Goal: Navigation & Orientation: Find specific page/section

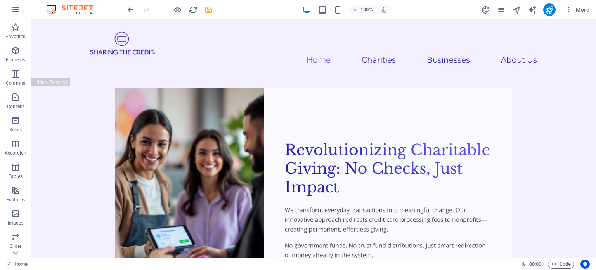
drag, startPoint x: 592, startPoint y: 188, endPoint x: 627, endPoint y: 35, distance: 157.2
click at [208, 10] on icon "save" at bounding box center [208, 9] width 9 height 9
click at [16, 51] on icon "button" at bounding box center [15, 50] width 9 height 9
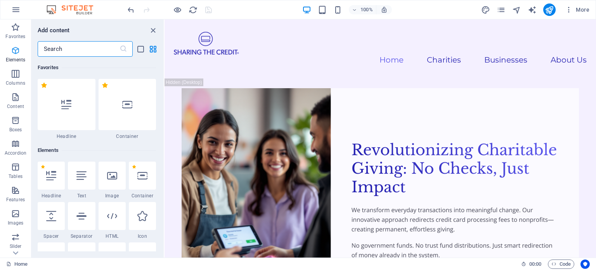
scroll to position [82, 0]
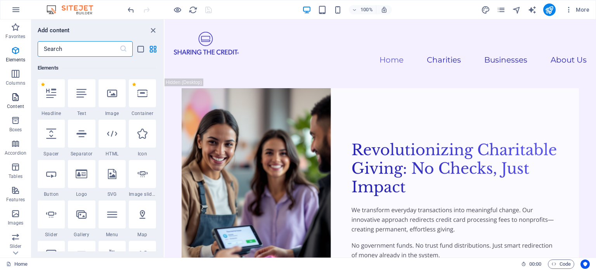
click at [13, 94] on icon "button" at bounding box center [15, 96] width 9 height 9
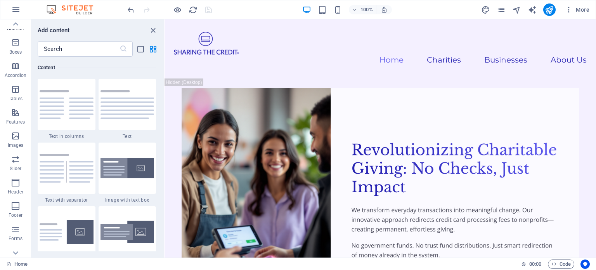
scroll to position [111, 0]
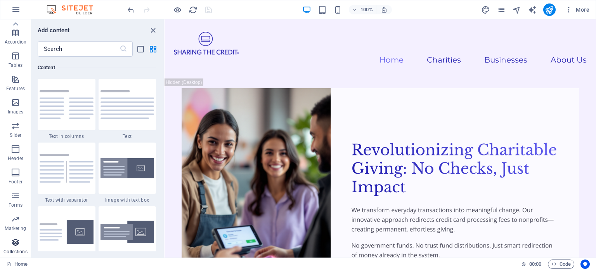
click at [13, 240] on icon "button" at bounding box center [15, 242] width 9 height 9
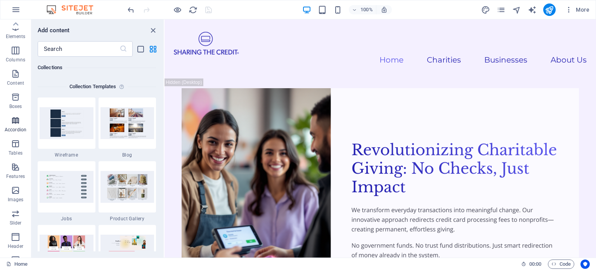
scroll to position [0, 0]
click at [16, 24] on icon "button" at bounding box center [15, 27] width 9 height 9
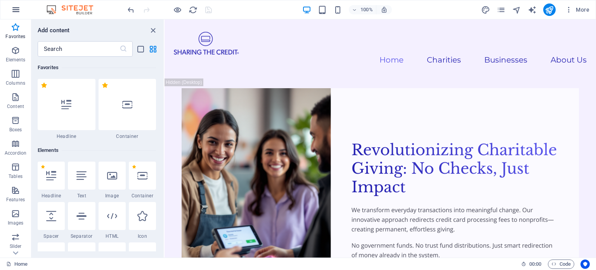
click at [17, 12] on icon "button" at bounding box center [15, 9] width 9 height 9
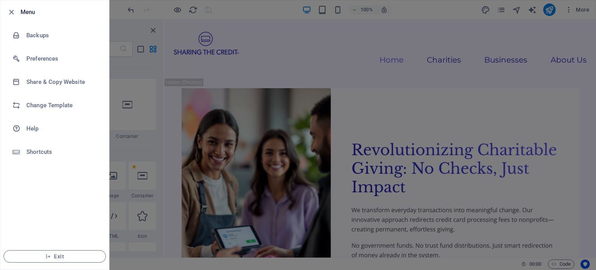
click at [168, 37] on div at bounding box center [298, 135] width 596 height 270
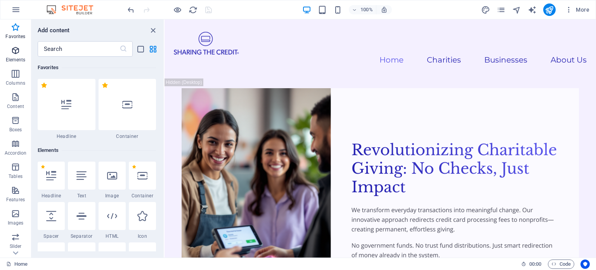
click at [15, 52] on icon "button" at bounding box center [15, 50] width 9 height 9
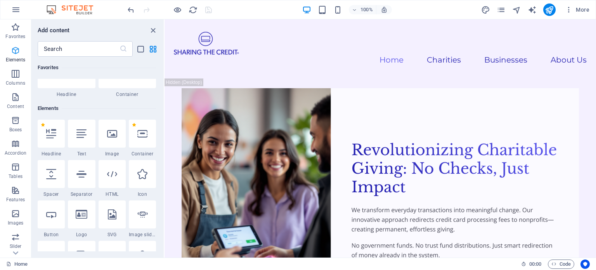
scroll to position [82, 0]
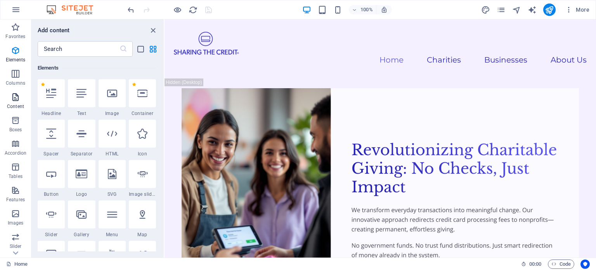
click at [12, 97] on icon "button" at bounding box center [15, 96] width 9 height 9
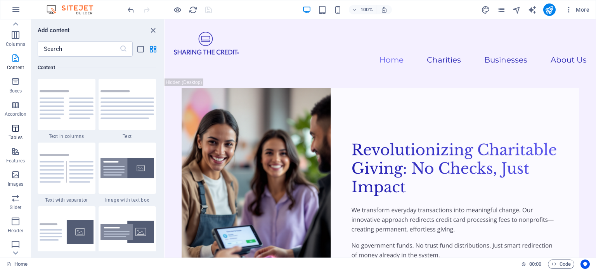
scroll to position [111, 0]
click at [503, 9] on icon "pages" at bounding box center [501, 9] width 9 height 9
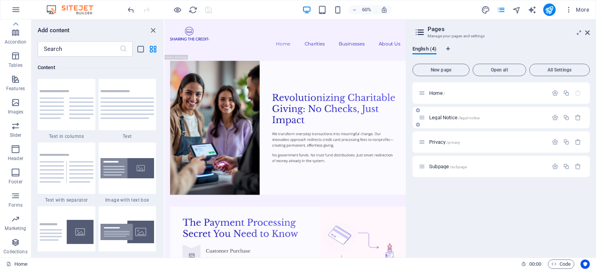
click at [489, 117] on p "Legal Notice /legal-notice" at bounding box center [487, 117] width 116 height 5
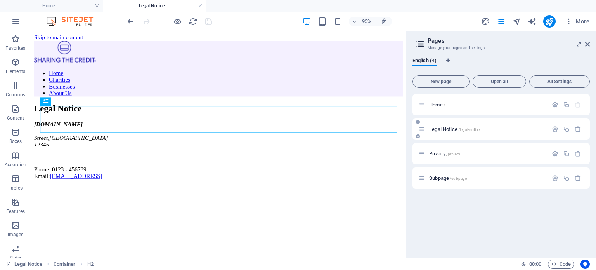
scroll to position [0, 0]
drag, startPoint x: 466, startPoint y: 148, endPoint x: 460, endPoint y: 158, distance: 11.5
click at [462, 154] on div "Privacy /privacy" at bounding box center [501, 153] width 177 height 21
click at [460, 151] on span "Privacy /privacy" at bounding box center [444, 154] width 31 height 6
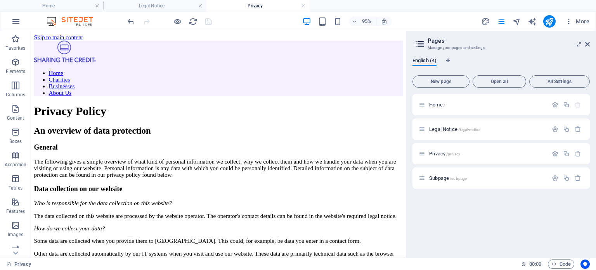
click at [501, 62] on div "English (4)" at bounding box center [501, 64] width 177 height 15
click at [467, 99] on div "Home /" at bounding box center [501, 104] width 177 height 21
click at [435, 105] on span "Home /" at bounding box center [437, 105] width 16 height 6
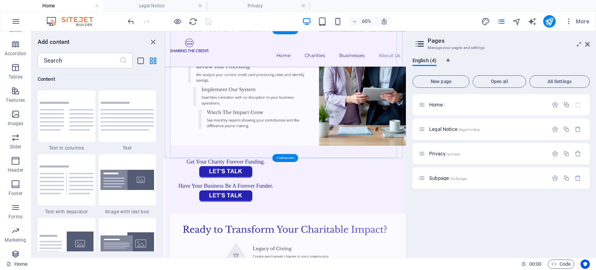
scroll to position [1860, 0]
